Goal: Navigation & Orientation: Find specific page/section

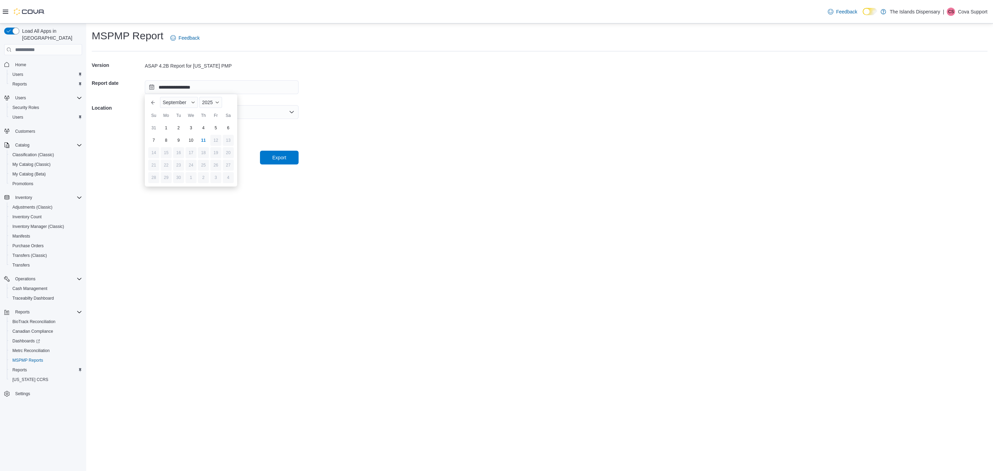
click at [968, 11] on p "Cova Support" at bounding box center [973, 12] width 30 height 8
click at [942, 75] on button "Sign Out" at bounding box center [952, 70] width 63 height 11
